Goal: Task Accomplishment & Management: Use online tool/utility

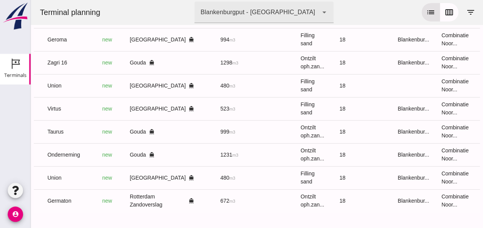
scroll to position [0, 206]
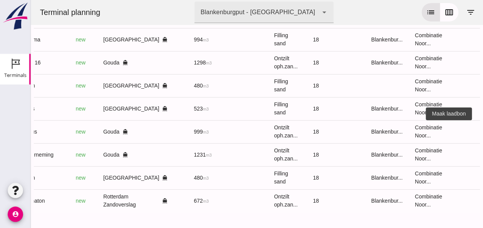
click at [480, 128] on icon "receipt_long" at bounding box center [483, 131] width 7 height 7
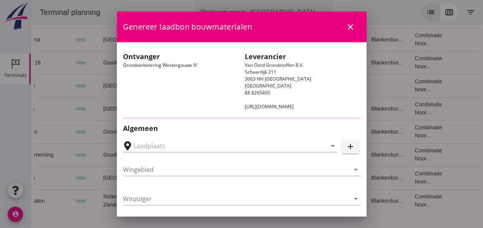
type input "Loswal Fa. J. Bos&Zonen, [GEOGRAPHIC_DATA]"
type input "Taurus"
type input "Rianne"
type input "999"
type input "Ontzilt oph.zand [75] (6120)"
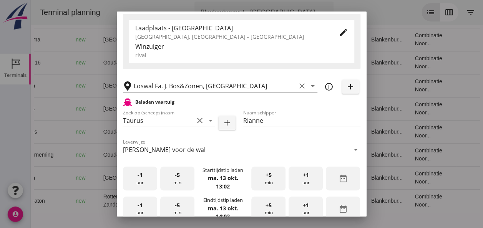
scroll to position [154, 0]
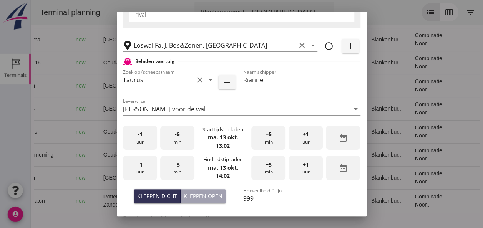
click at [137, 143] on div "-1 uur" at bounding box center [140, 138] width 34 height 24
click at [303, 134] on span "+1" at bounding box center [306, 134] width 6 height 8
click at [177, 143] on div "-5 min" at bounding box center [177, 138] width 34 height 24
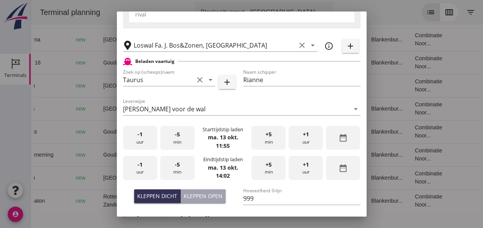
click at [177, 143] on div "-5 min" at bounding box center [177, 138] width 34 height 24
click at [143, 173] on div "-1 uur" at bounding box center [140, 168] width 34 height 24
click at [146, 172] on div "-1 uur" at bounding box center [140, 168] width 34 height 24
click at [303, 166] on span "+1" at bounding box center [306, 165] width 6 height 8
click at [177, 166] on span "-5" at bounding box center [177, 165] width 5 height 8
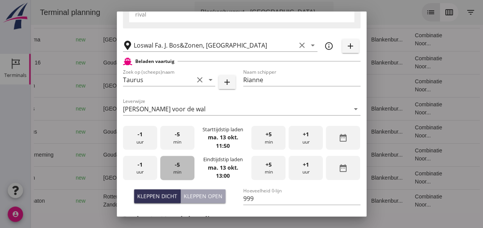
click at [179, 168] on div "-5 min" at bounding box center [177, 168] width 34 height 24
click at [181, 168] on div "-5 min" at bounding box center [177, 168] width 34 height 24
click at [182, 167] on div "-5 min" at bounding box center [177, 168] width 34 height 24
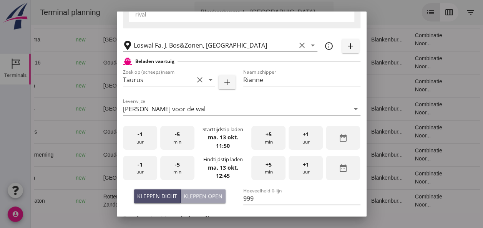
click at [166, 201] on button "Kleppen dicht" at bounding box center [157, 196] width 46 height 14
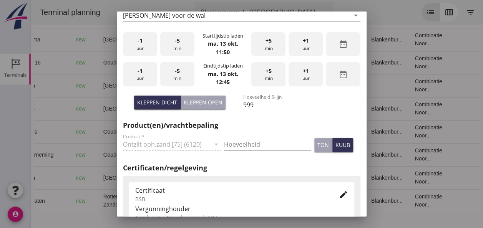
scroll to position [269, 0]
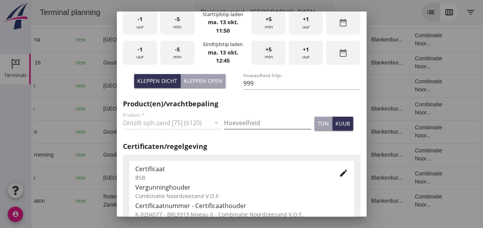
click at [242, 123] on input "Hoeveelheid" at bounding box center [267, 123] width 87 height 12
type input "999"
click at [335, 122] on div "kuub" at bounding box center [342, 123] width 15 height 8
click at [339, 176] on icon "edit" at bounding box center [343, 173] width 9 height 9
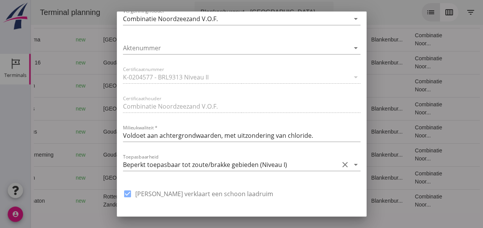
scroll to position [538, 0]
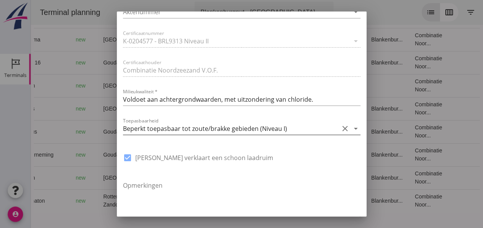
click at [351, 128] on icon "arrow_drop_down" at bounding box center [355, 128] width 9 height 9
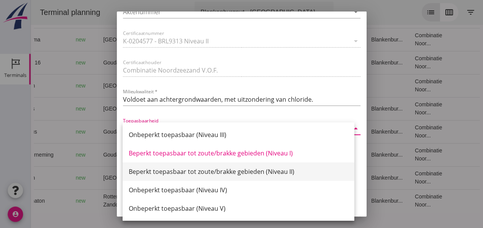
click at [263, 171] on div "Beperkt toepasbaar tot zoute/brakke gebieden (Niveau II)" at bounding box center [238, 171] width 219 height 9
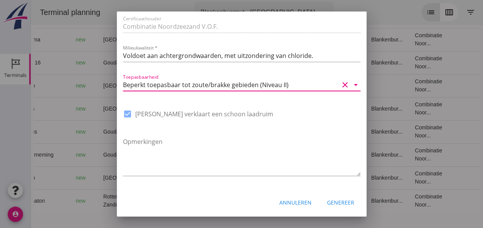
scroll to position [582, 0]
click at [340, 204] on div "Genereer" at bounding box center [340, 202] width 27 height 8
